Goal: Task Accomplishment & Management: Manage account settings

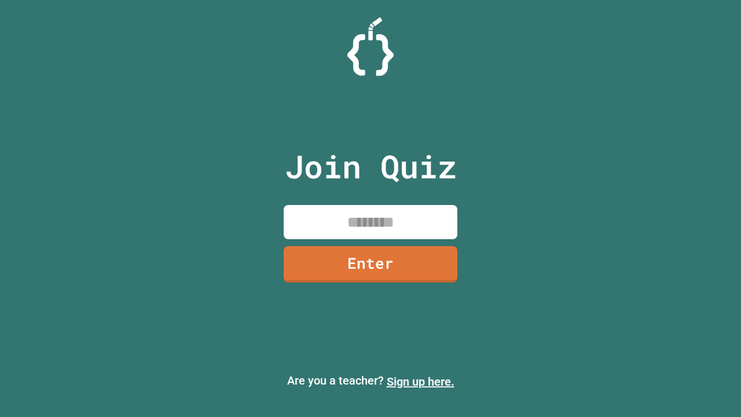
click at [420, 381] on link "Sign up here." at bounding box center [421, 382] width 68 height 14
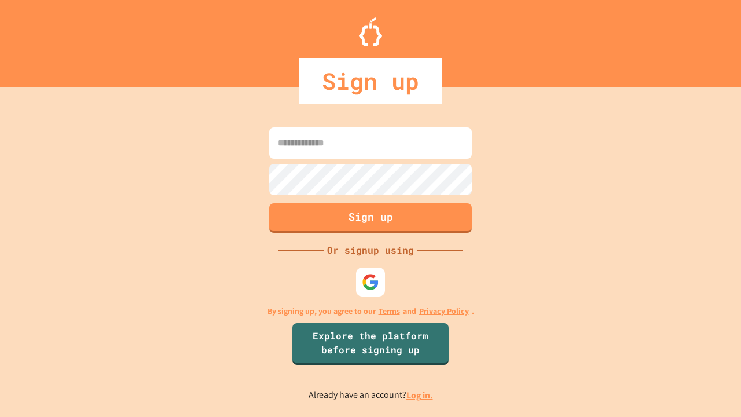
click at [420, 395] on link "Log in." at bounding box center [419, 395] width 27 height 12
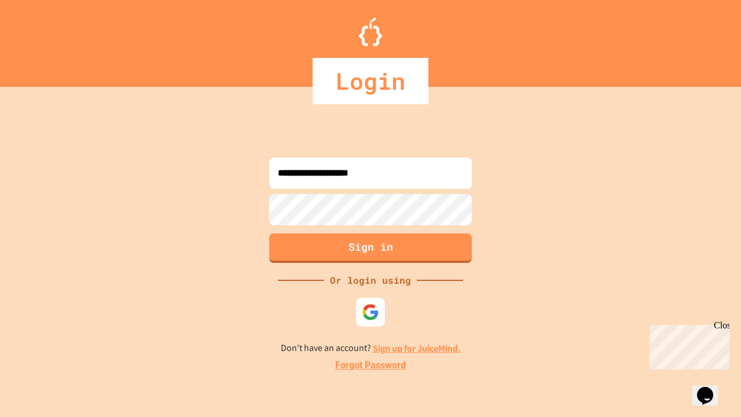
type input "**********"
